Goal: Information Seeking & Learning: Learn about a topic

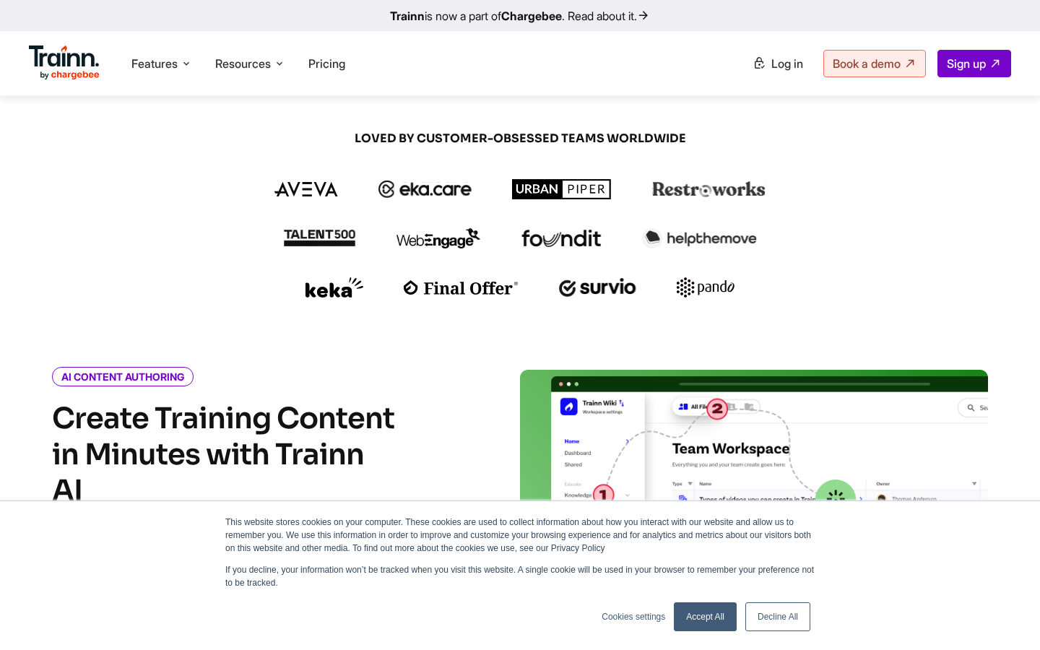
scroll to position [341, 0]
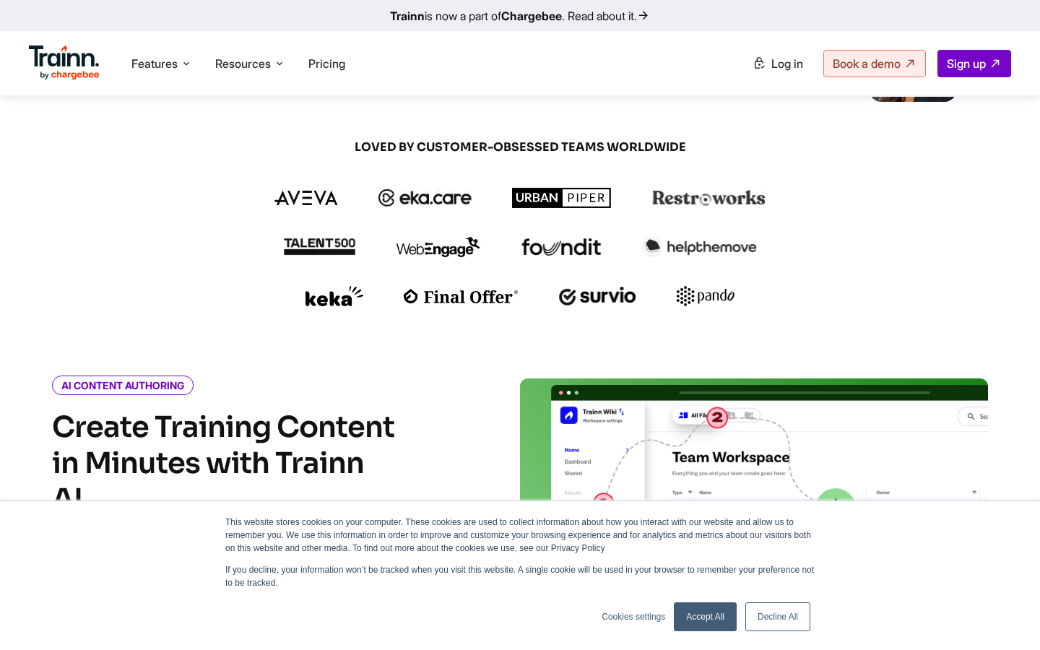
click at [715, 632] on div "Accept All Decline All" at bounding box center [741, 617] width 145 height 38
click at [700, 615] on link "Accept All" at bounding box center [705, 616] width 63 height 29
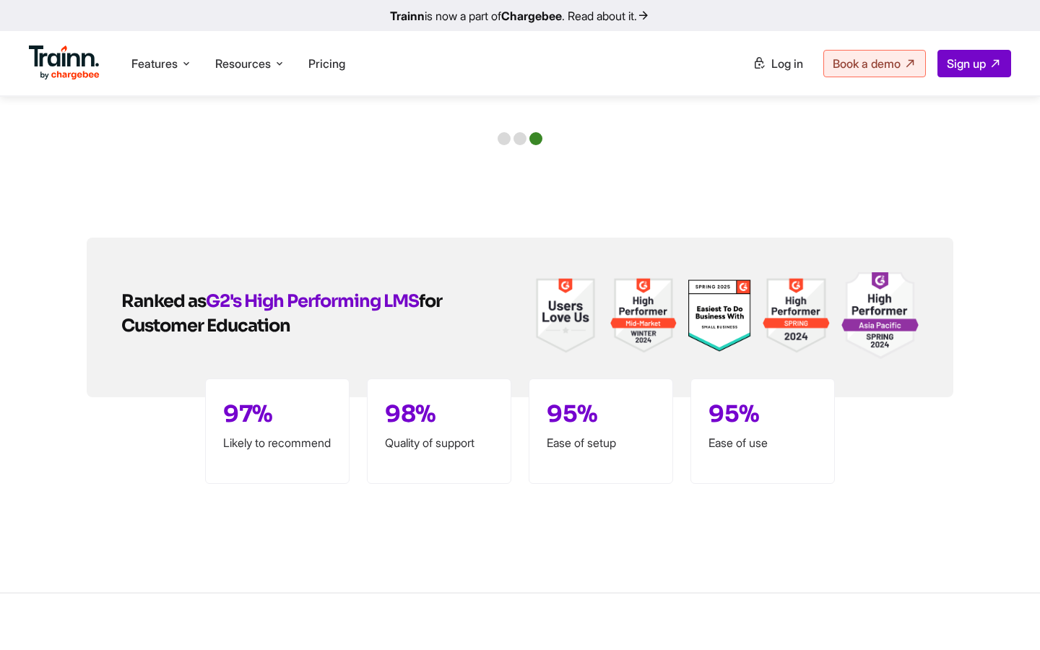
scroll to position [3407, 0]
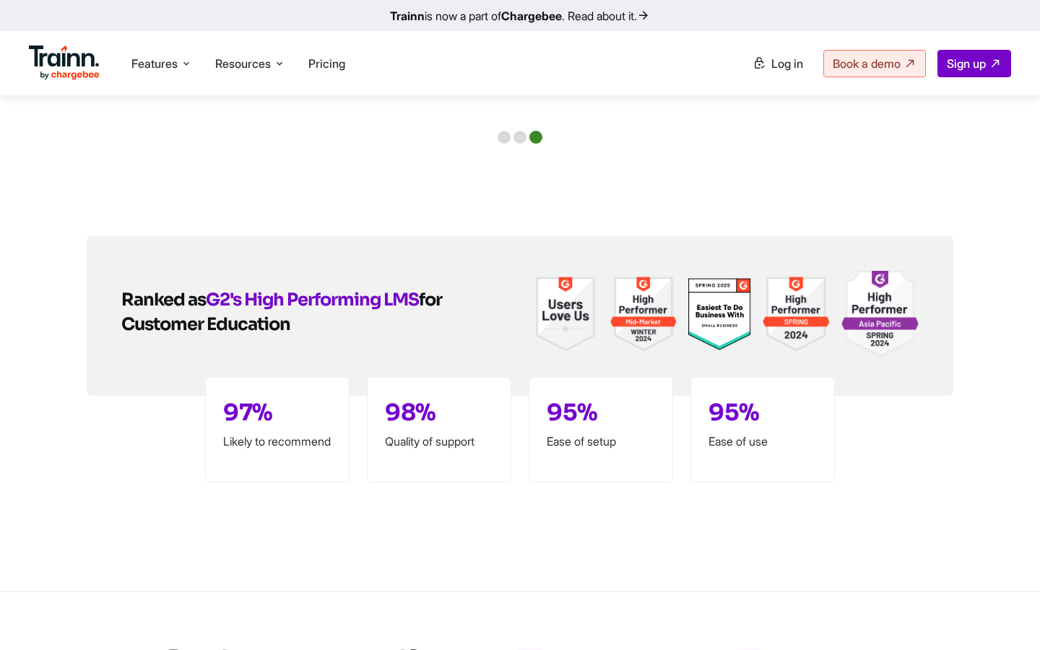
click at [631, 9] on link "Trainn is now a part of Chargebee . Read about it." at bounding box center [520, 15] width 1040 height 31
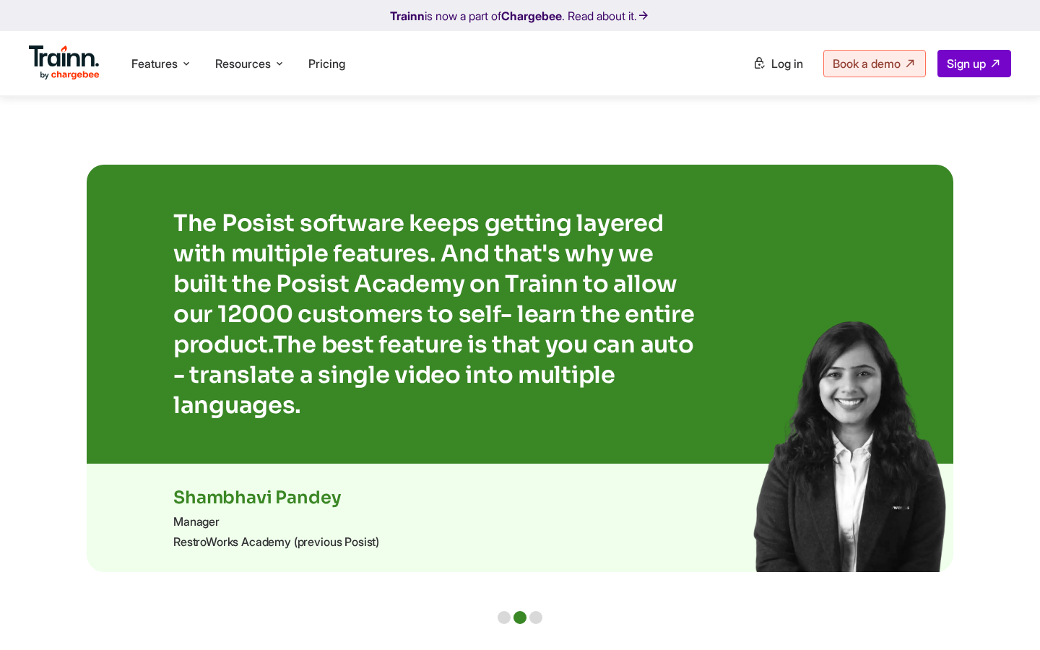
scroll to position [2517, 0]
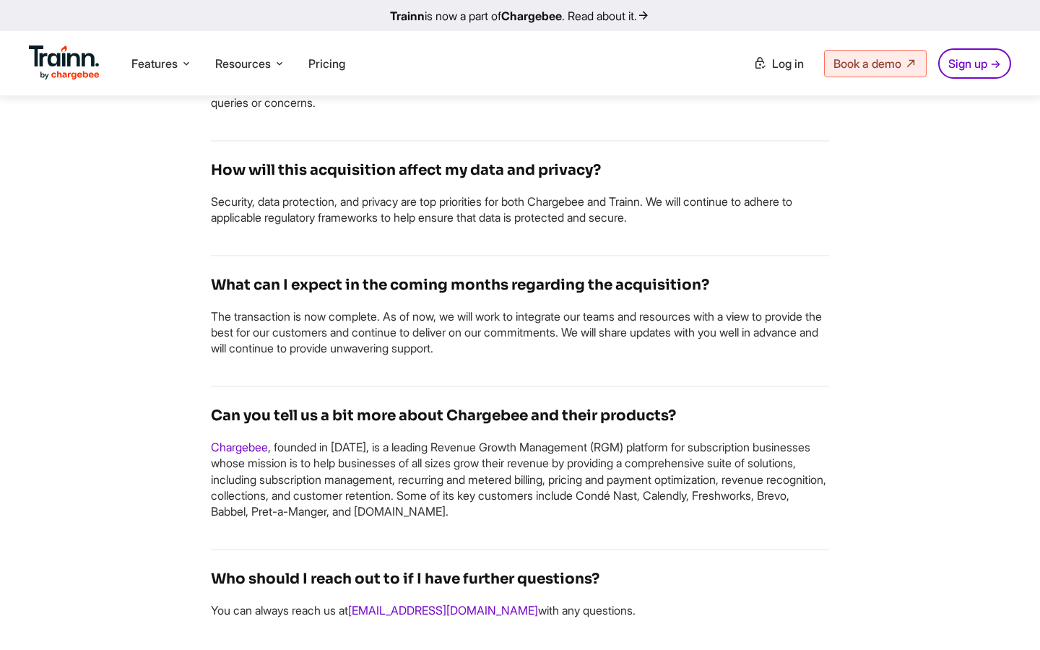
scroll to position [1512, 0]
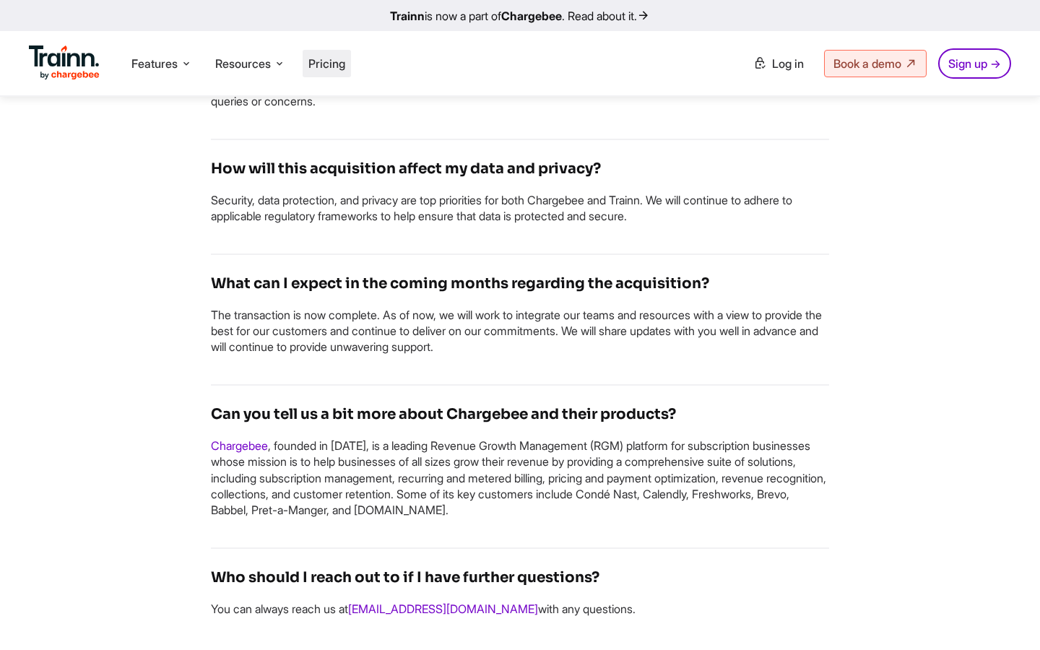
click at [340, 72] on li "Pricing" at bounding box center [326, 63] width 48 height 27
